Goal: Navigation & Orientation: Find specific page/section

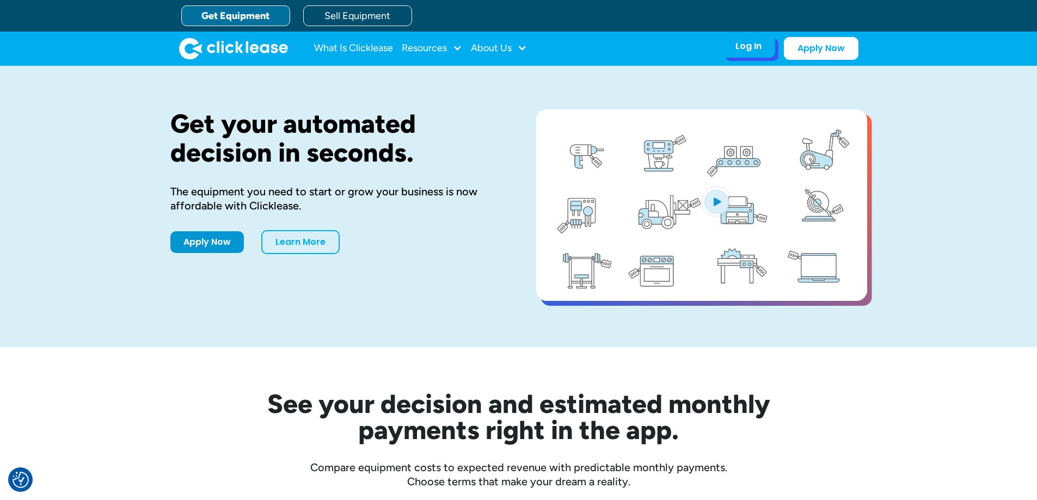
click at [742, 56] on div "Log In Account login I use Clicklease to get my equipment Partner Portal I offe…" at bounding box center [748, 46] width 53 height 23
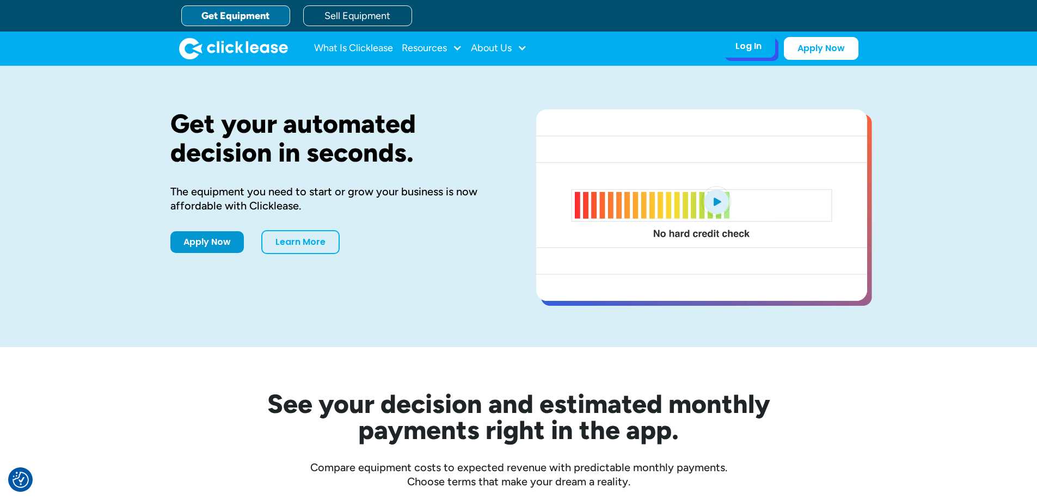
click at [754, 44] on div "Log In" at bounding box center [748, 46] width 26 height 11
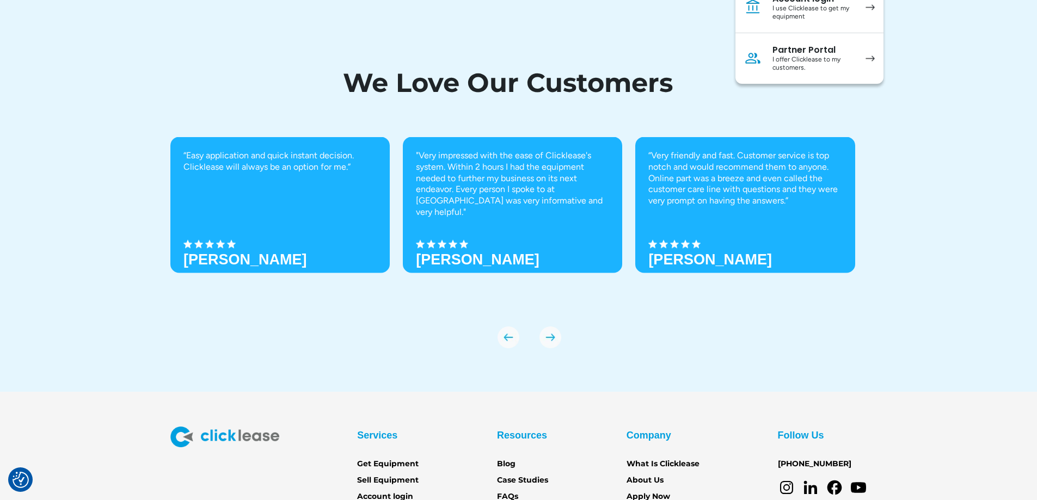
scroll to position [3798, 0]
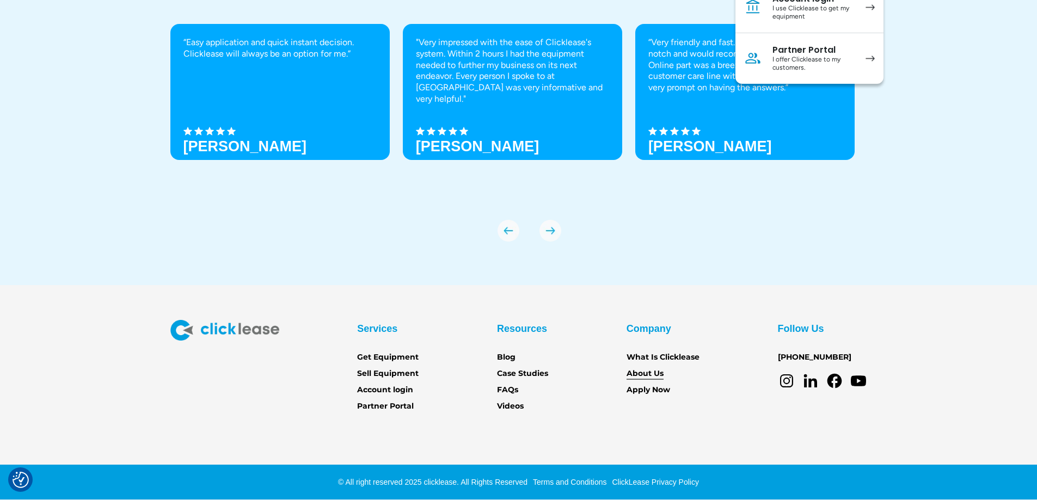
click at [656, 375] on link "About Us" at bounding box center [644, 374] width 37 height 12
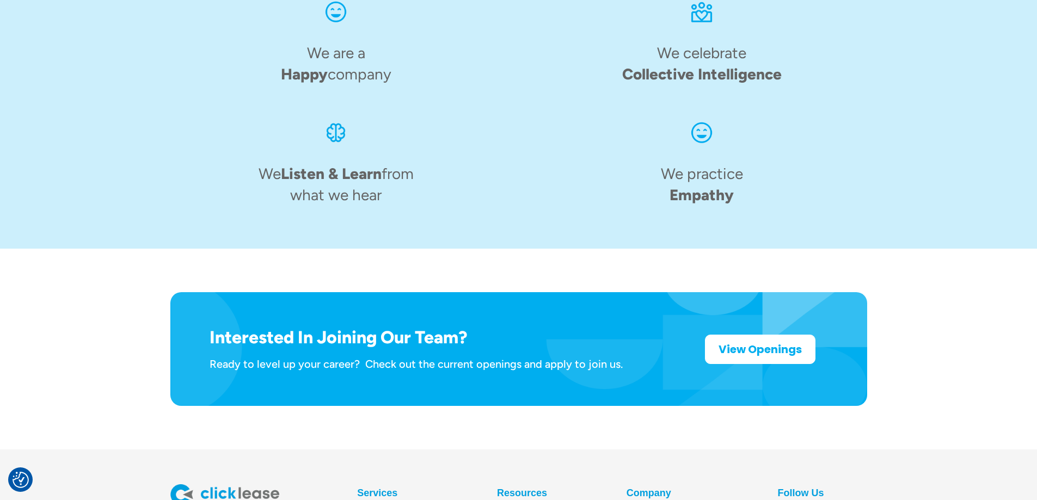
scroll to position [1689, 0]
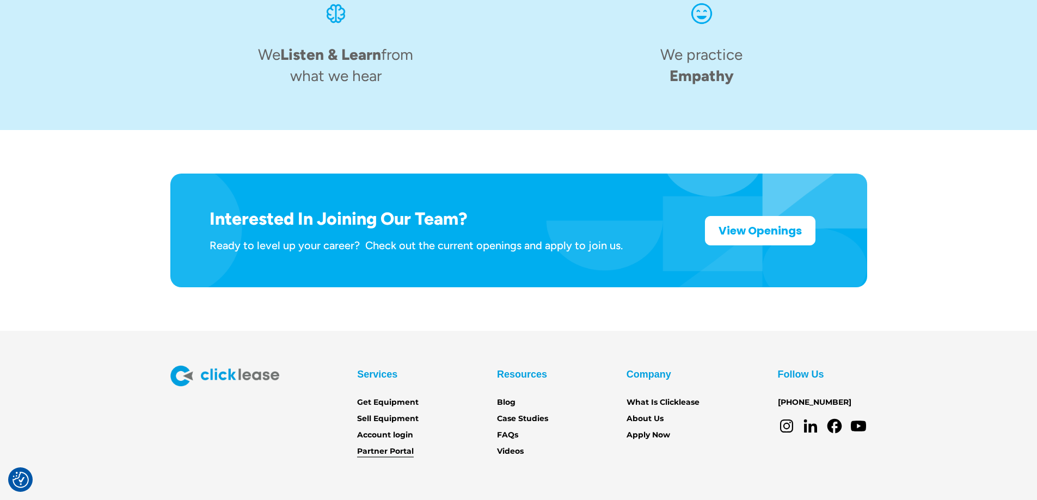
click at [390, 446] on link "Partner Portal" at bounding box center [385, 452] width 57 height 12
